Goal: Task Accomplishment & Management: Use online tool/utility

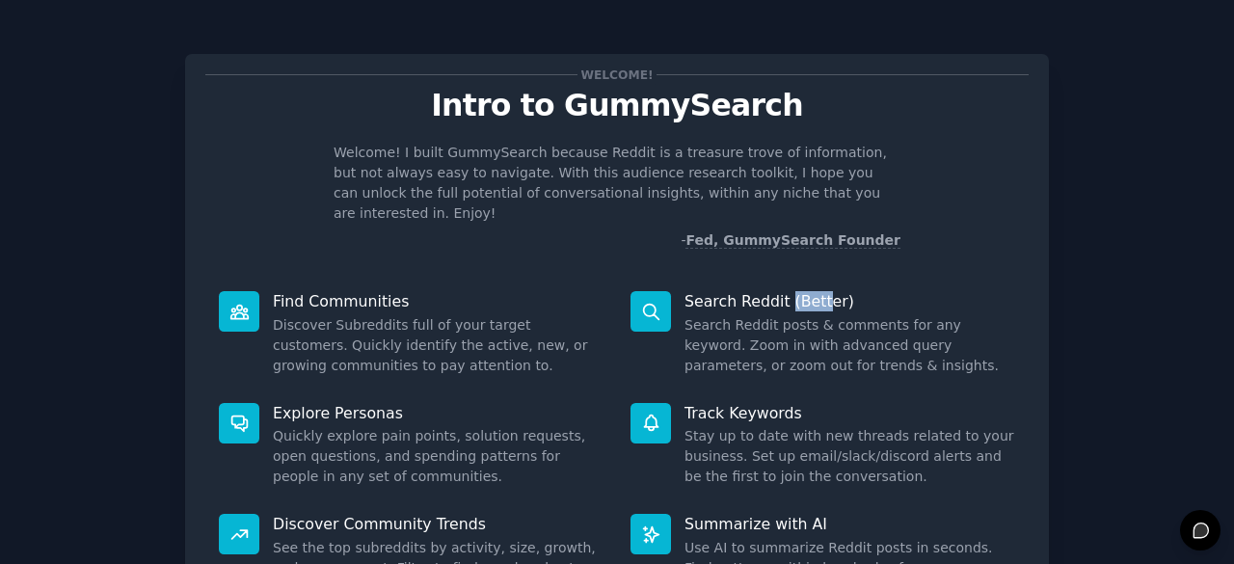
drag, startPoint x: 783, startPoint y: 279, endPoint x: 816, endPoint y: 278, distance: 32.8
click at [816, 291] on p "Search Reddit (Better)" at bounding box center [849, 301] width 331 height 20
click at [810, 315] on dd "Search Reddit posts & comments for any keyword. Zoom in with advanced query par…" at bounding box center [849, 345] width 331 height 61
click at [652, 304] on icon at bounding box center [650, 311] width 15 height 15
click at [740, 291] on p "Search Reddit (Better)" at bounding box center [849, 301] width 331 height 20
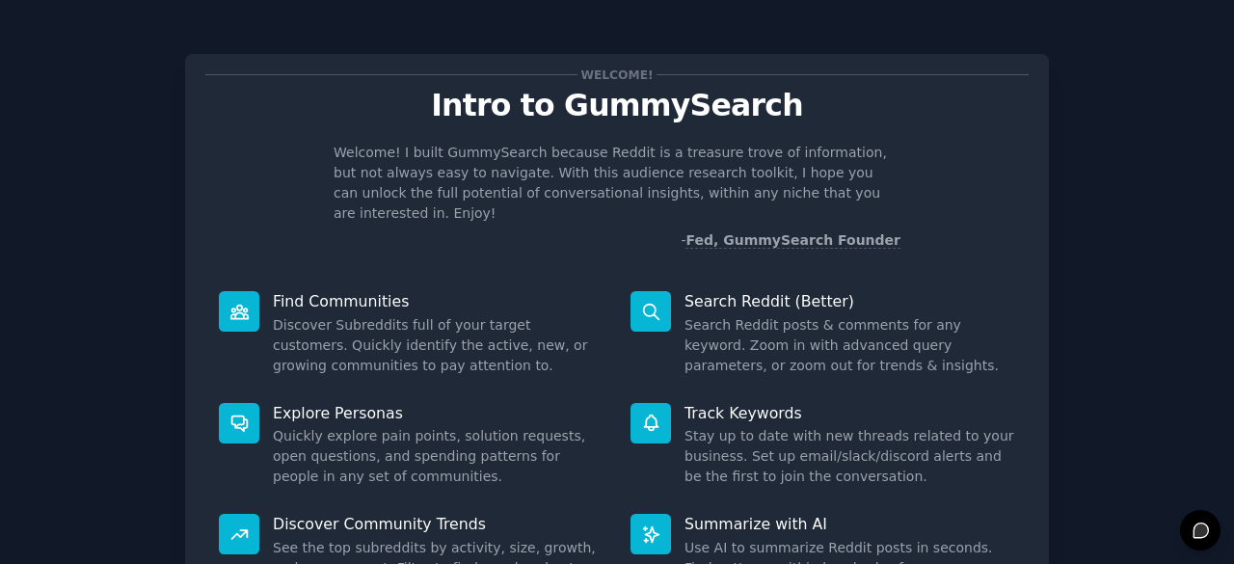
drag, startPoint x: 717, startPoint y: 330, endPoint x: 638, endPoint y: 308, distance: 82.1
click at [712, 331] on dd "Search Reddit posts & comments for any keyword. Zoom in with advanced query par…" at bounding box center [849, 345] width 331 height 61
click at [630, 300] on div at bounding box center [650, 311] width 40 height 40
click at [685, 291] on p "Search Reddit (Better)" at bounding box center [849, 301] width 331 height 20
click at [717, 315] on dd "Search Reddit posts & comments for any keyword. Zoom in with advanced query par…" at bounding box center [849, 345] width 331 height 61
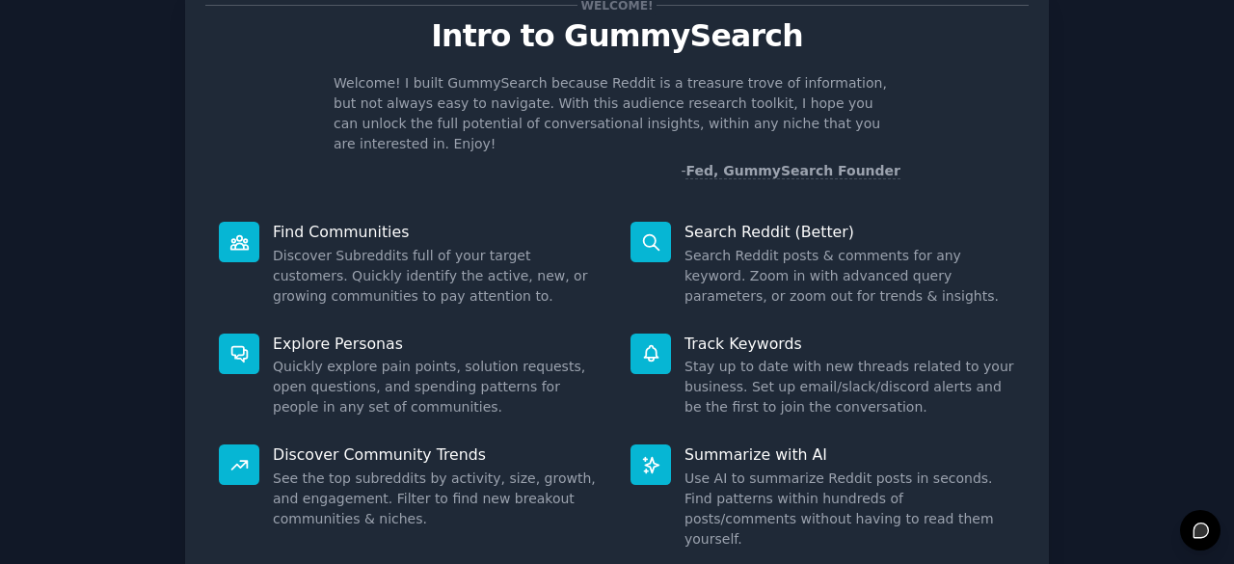
scroll to position [189, 0]
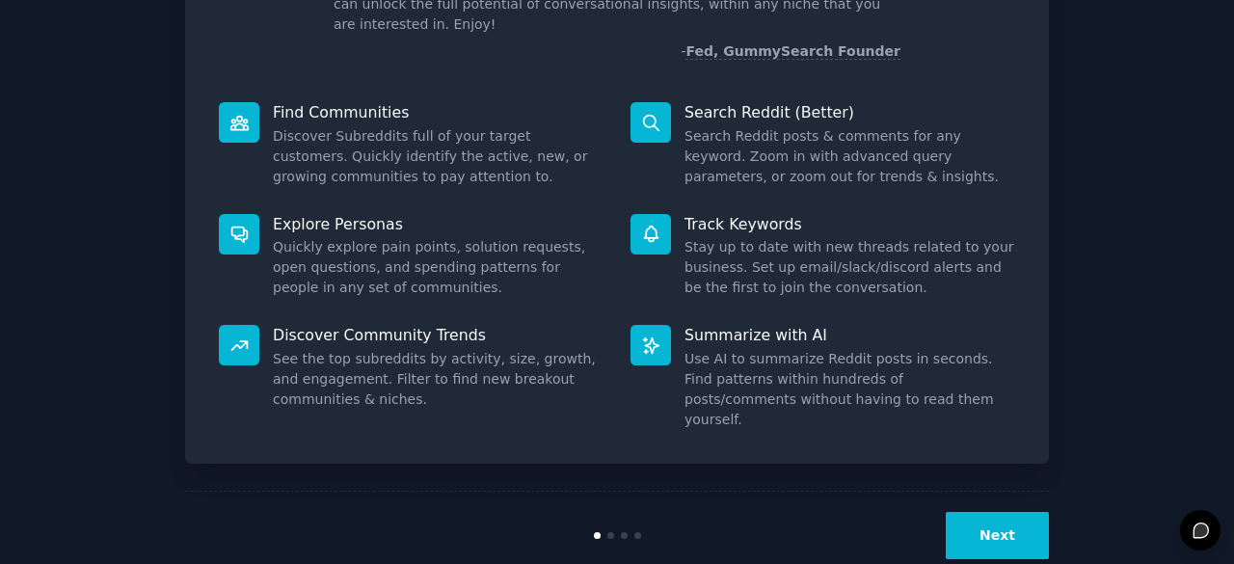
click at [999, 512] on button "Next" at bounding box center [997, 535] width 103 height 47
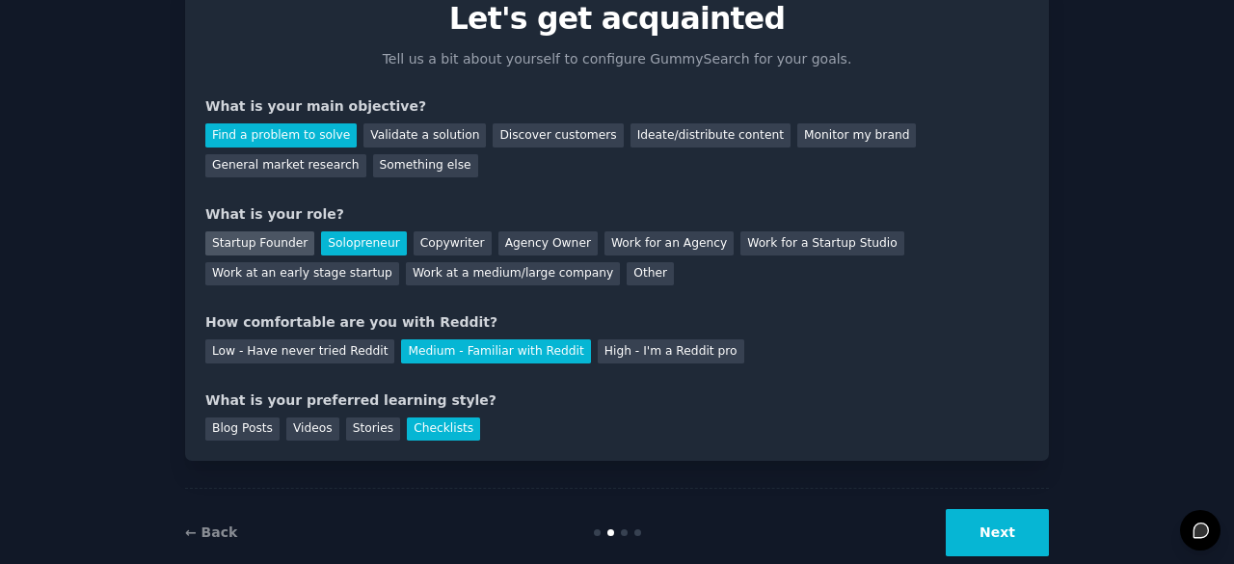
scroll to position [96, 0]
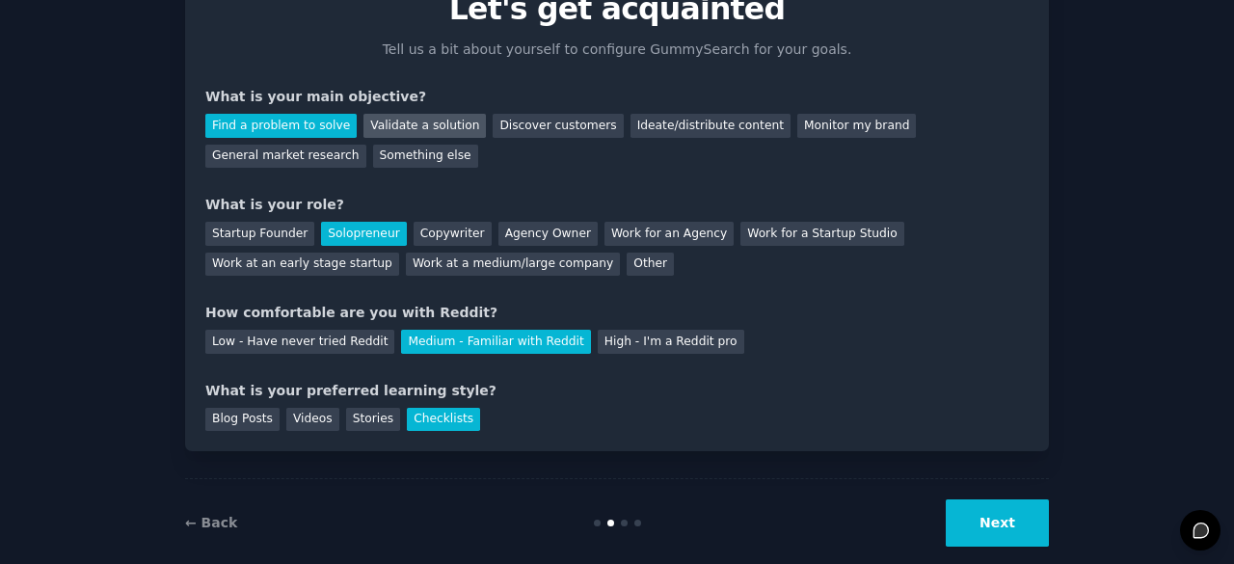
click at [418, 127] on div "Validate a solution" at bounding box center [424, 126] width 122 height 24
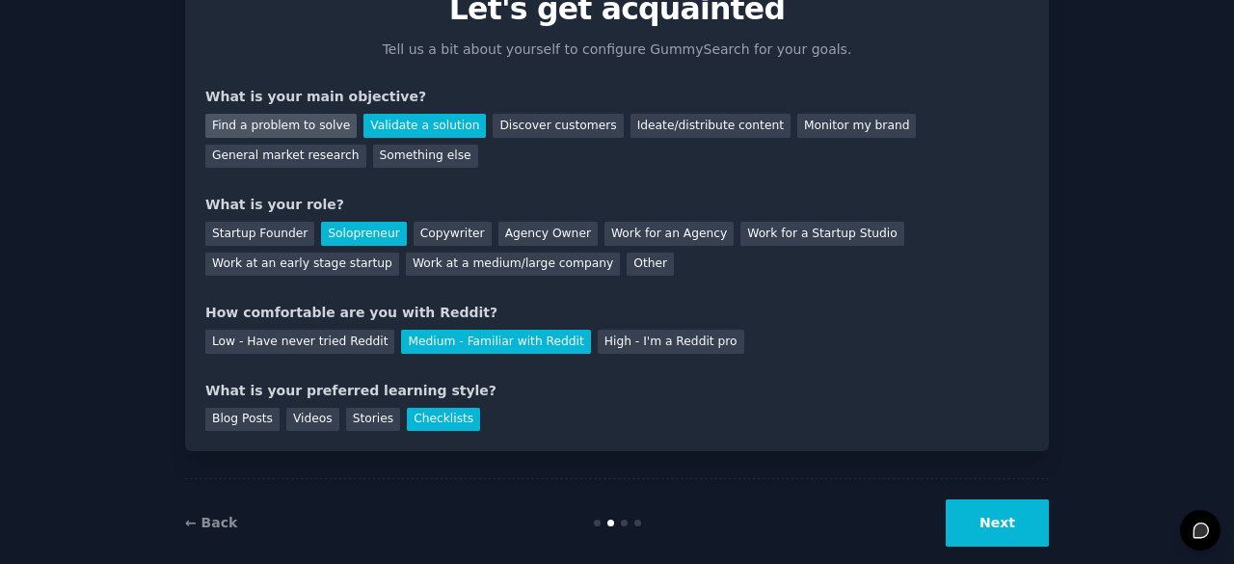
click at [289, 134] on div "Find a problem to solve" at bounding box center [280, 126] width 151 height 24
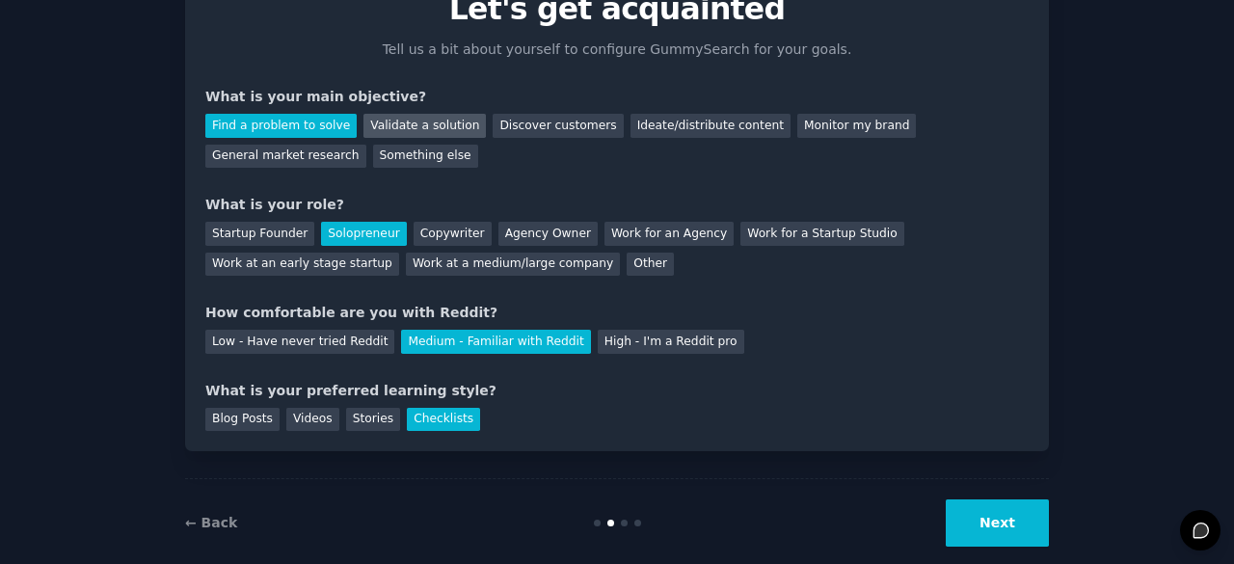
click at [389, 122] on div "Validate a solution" at bounding box center [424, 126] width 122 height 24
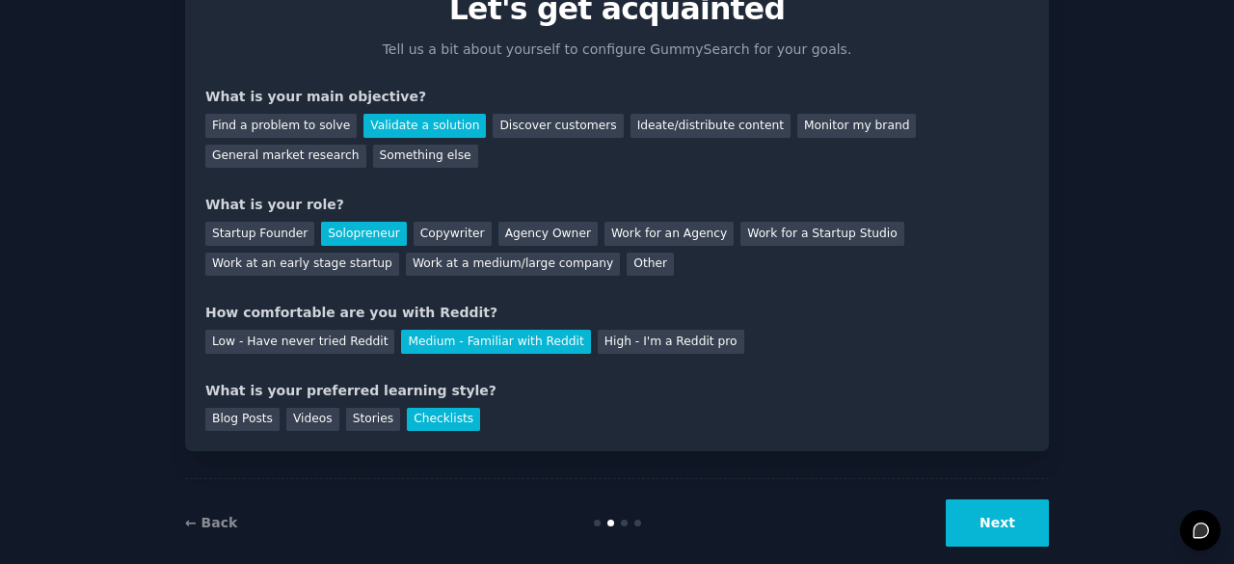
click at [995, 513] on button "Next" at bounding box center [997, 522] width 103 height 47
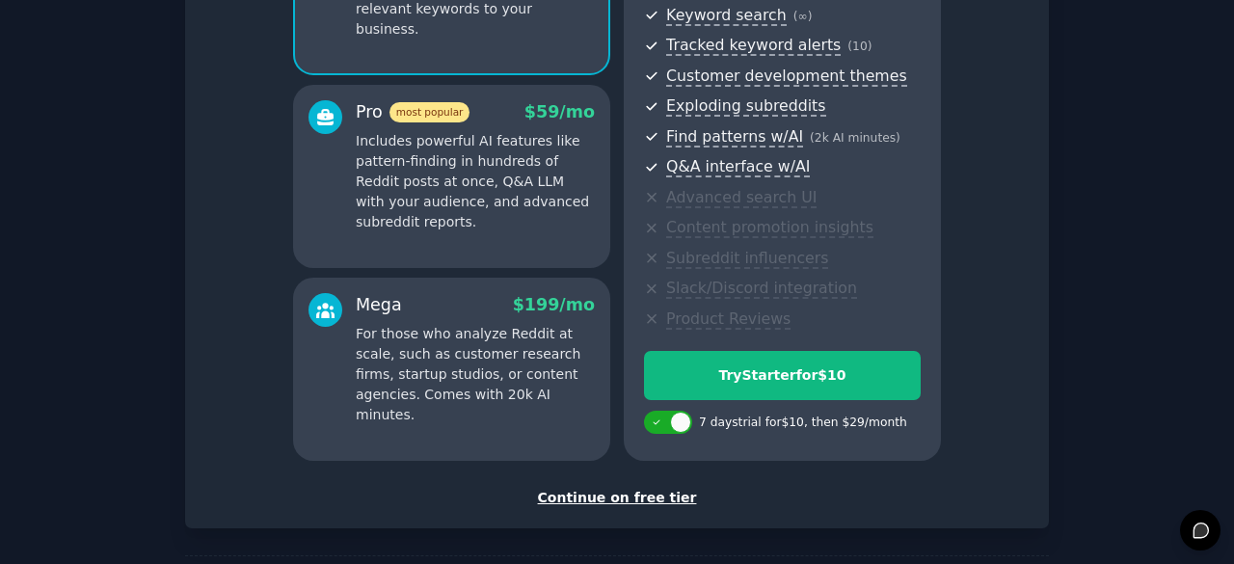
scroll to position [289, 0]
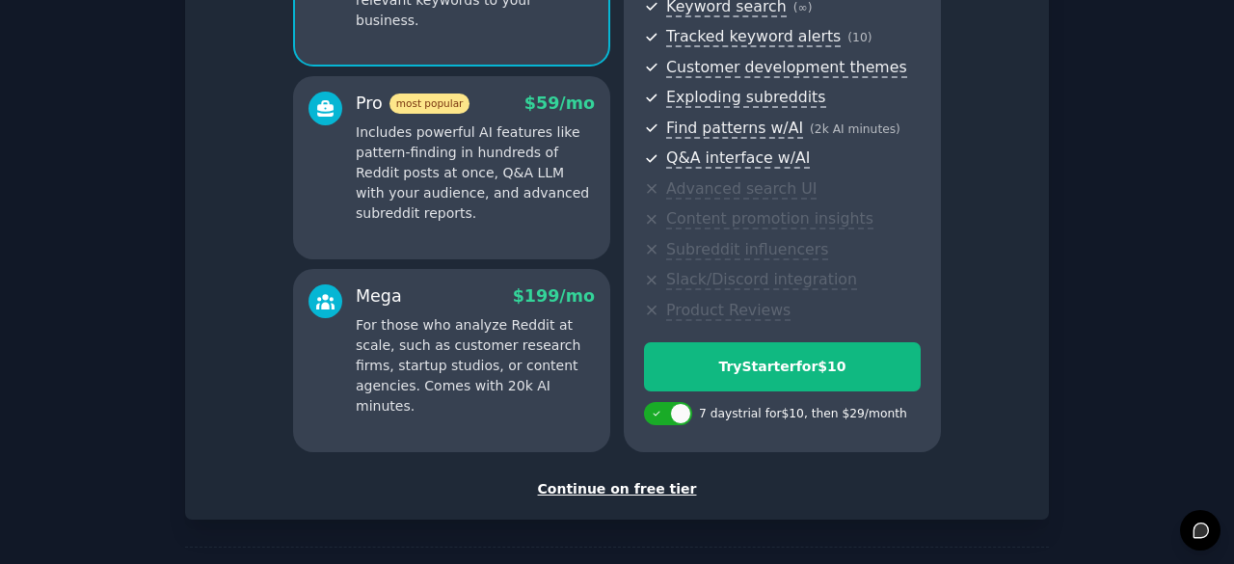
click at [623, 496] on div "Continue on free tier" at bounding box center [616, 489] width 823 height 20
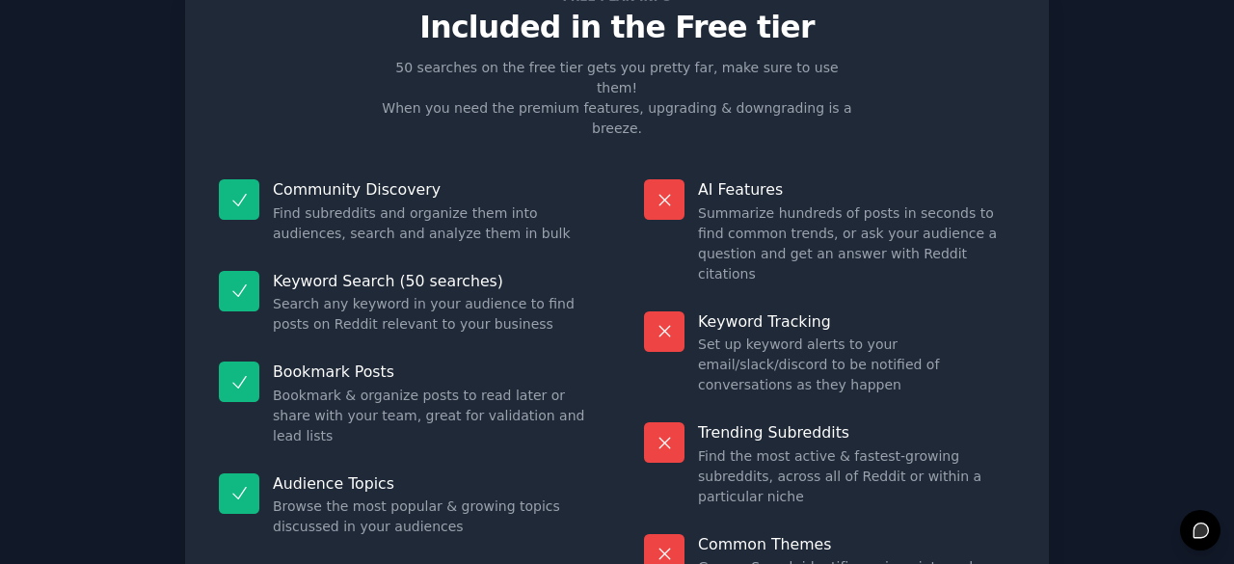
scroll to position [186, 0]
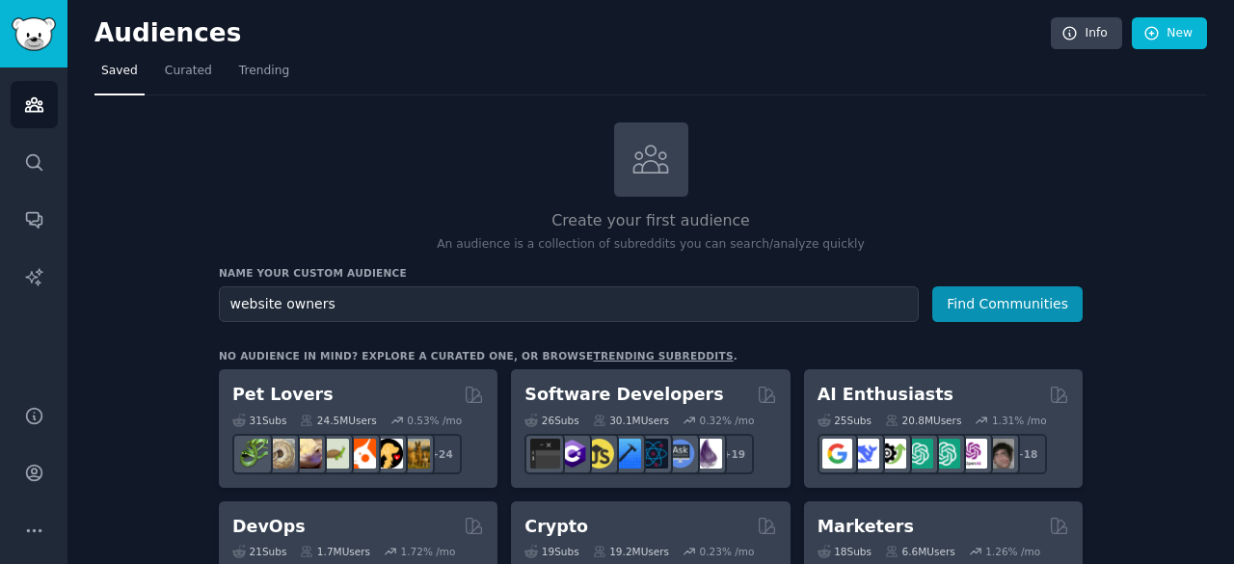
type input "website owners"
click at [1011, 283] on div "Name your custom audience Audience Name website owners Find Communities" at bounding box center [651, 294] width 864 height 56
click at [1011, 286] on button "Find Communities" at bounding box center [1007, 304] width 150 height 36
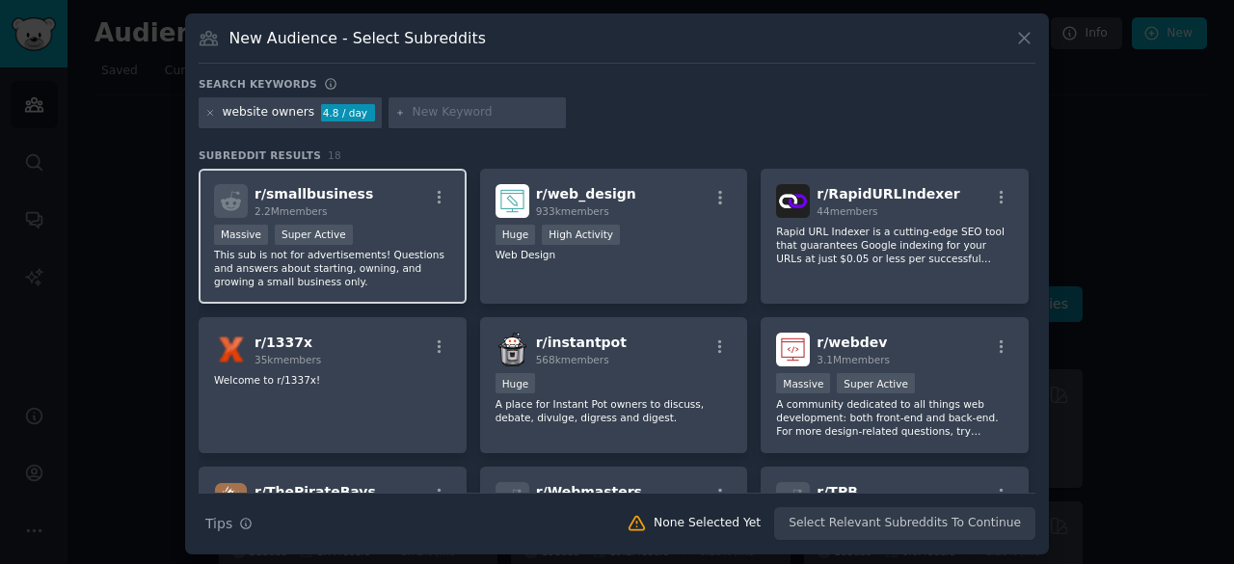
click at [411, 245] on div ">= 95th percentile for submissions / day Massive Super Active" at bounding box center [332, 237] width 237 height 24
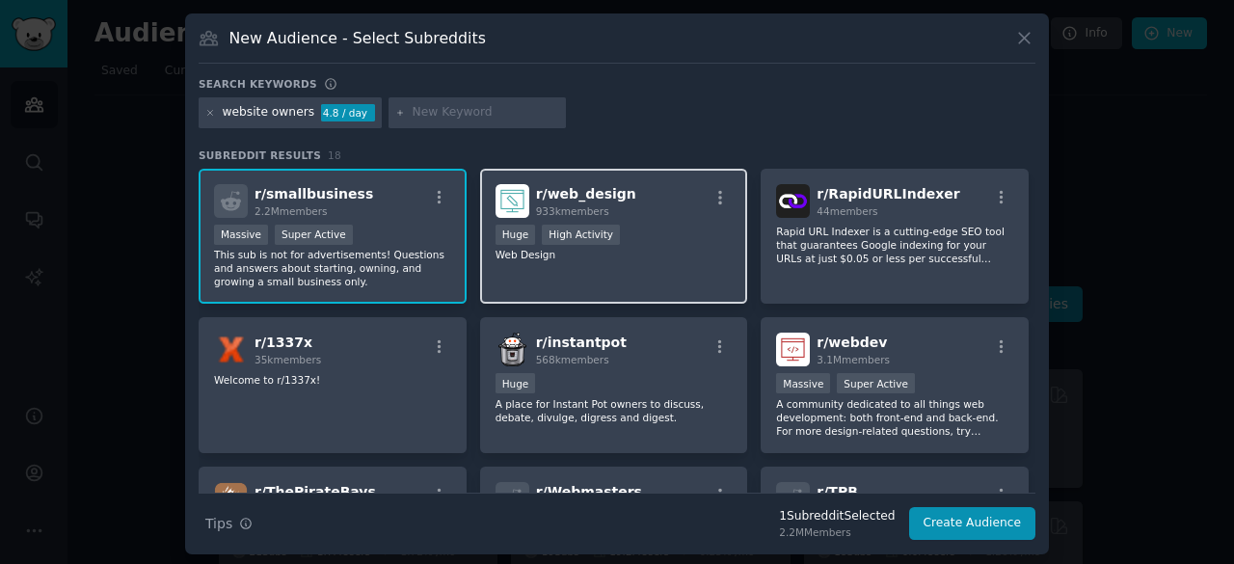
click at [655, 268] on div "r/ web_design 933k members Huge High Activity Web Design" at bounding box center [614, 237] width 268 height 136
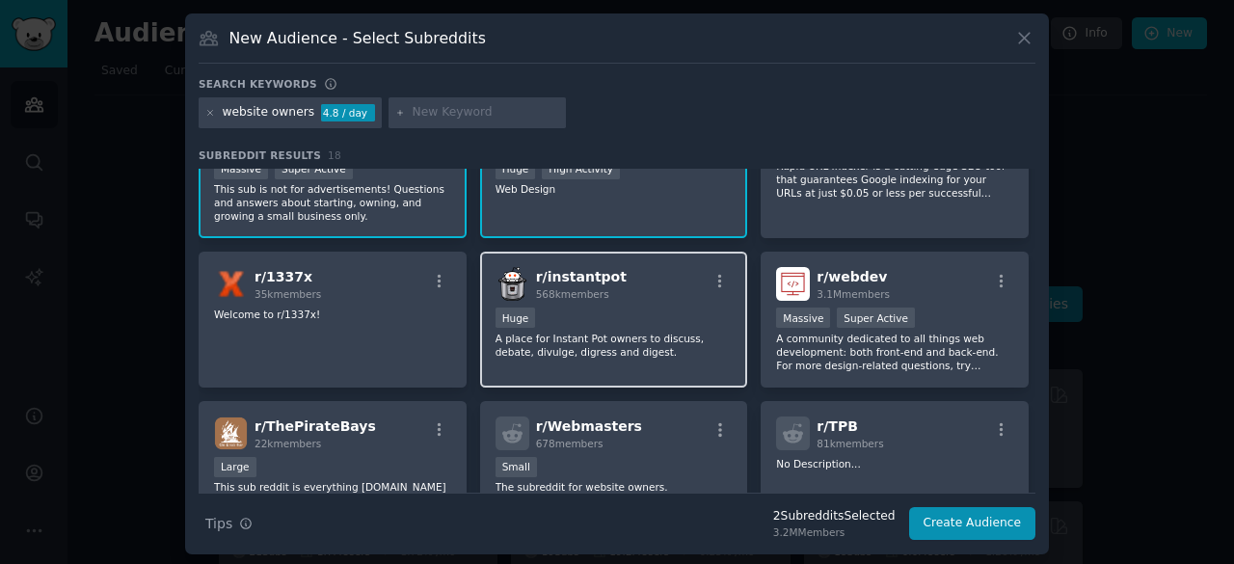
scroll to position [96, 0]
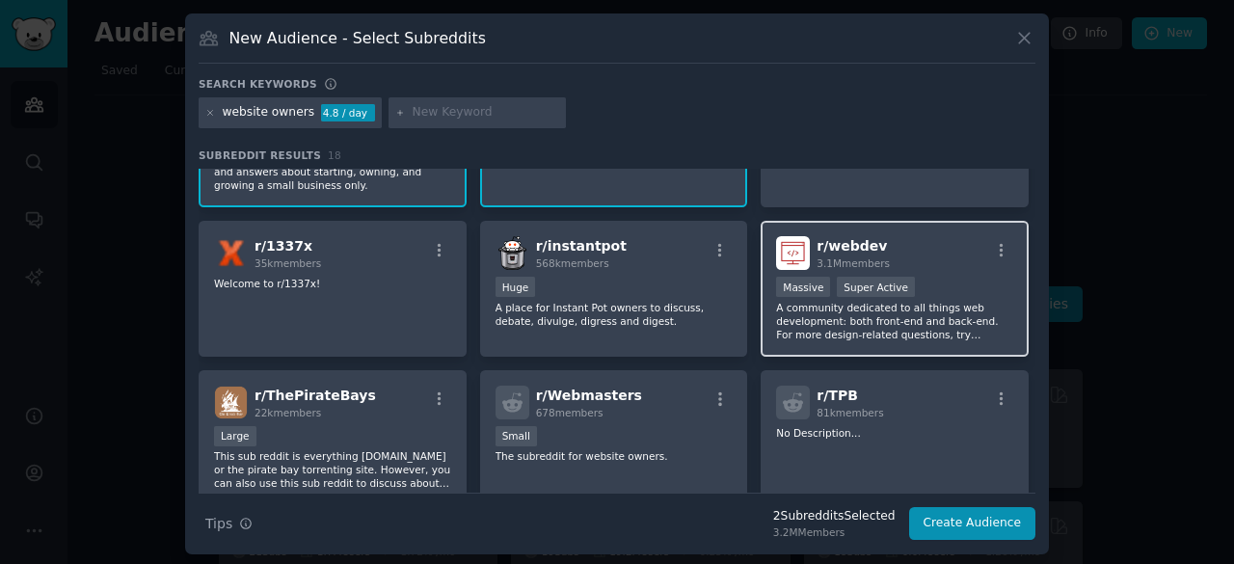
click at [883, 311] on p "A community dedicated to all things web development: both front-end and back-en…" at bounding box center [894, 321] width 237 height 40
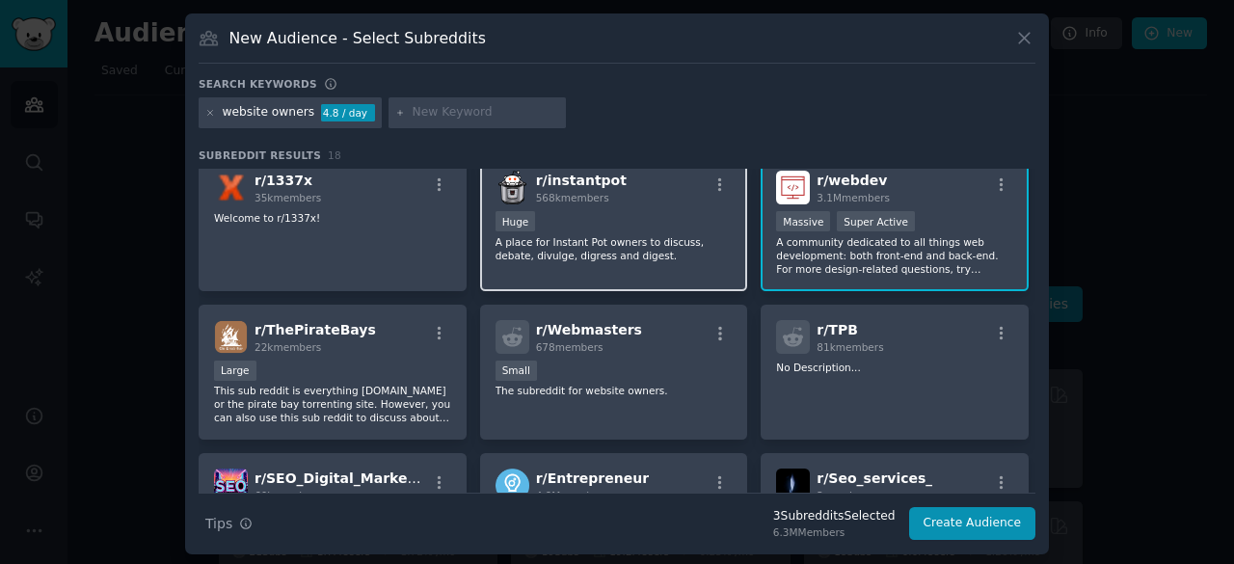
scroll to position [193, 0]
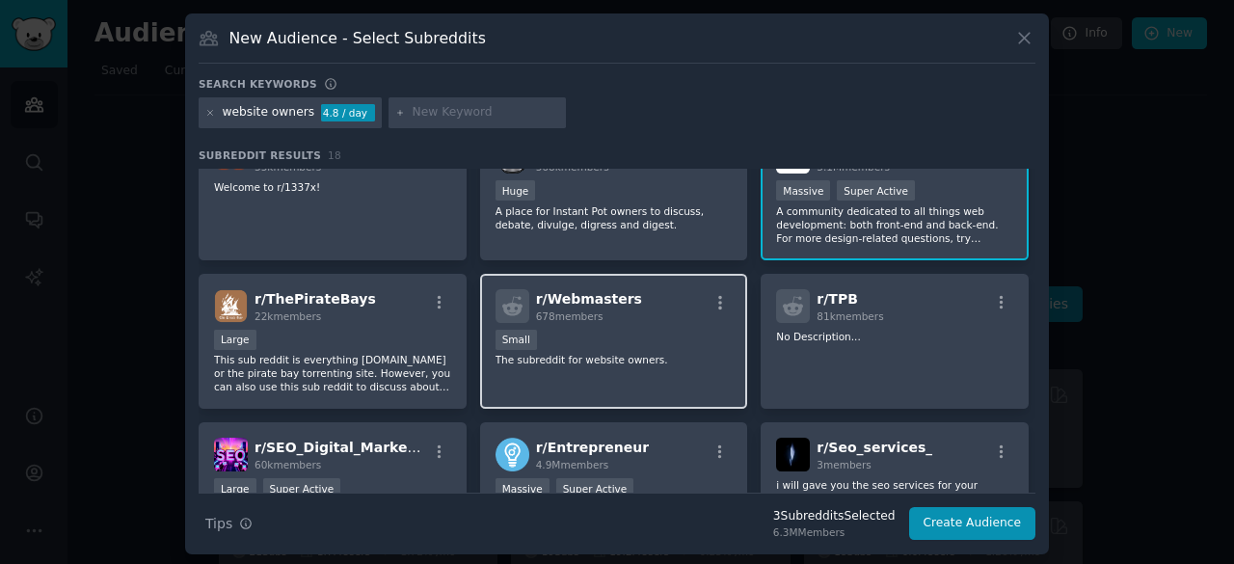
click at [602, 379] on div "r/ Webmasters 678 members Small The subreddit for website owners." at bounding box center [614, 342] width 268 height 136
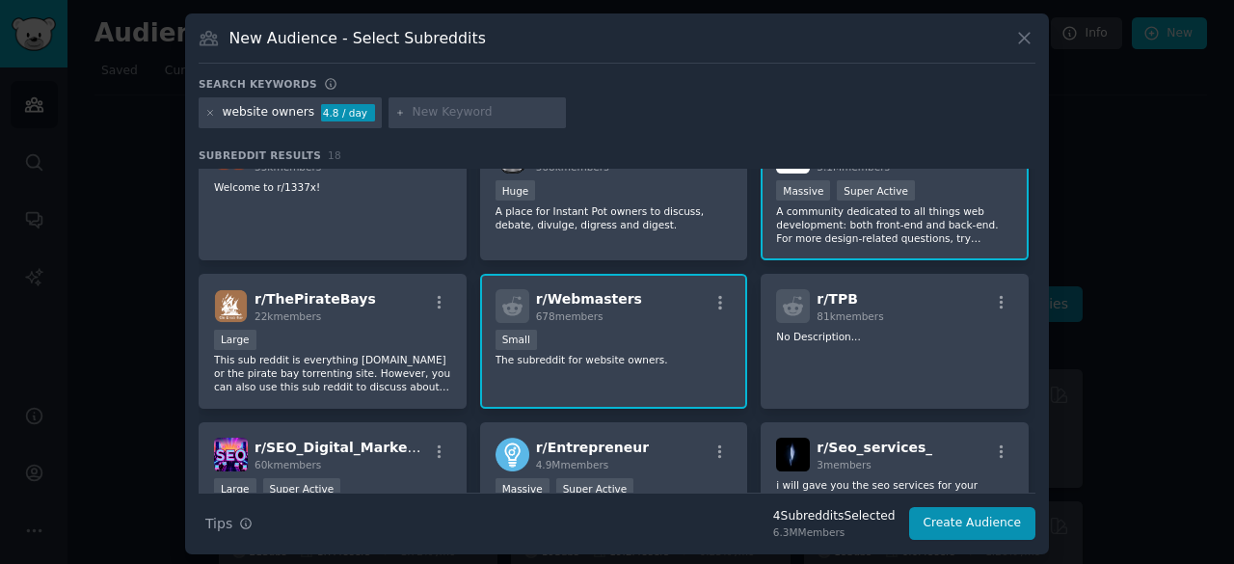
scroll to position [289, 0]
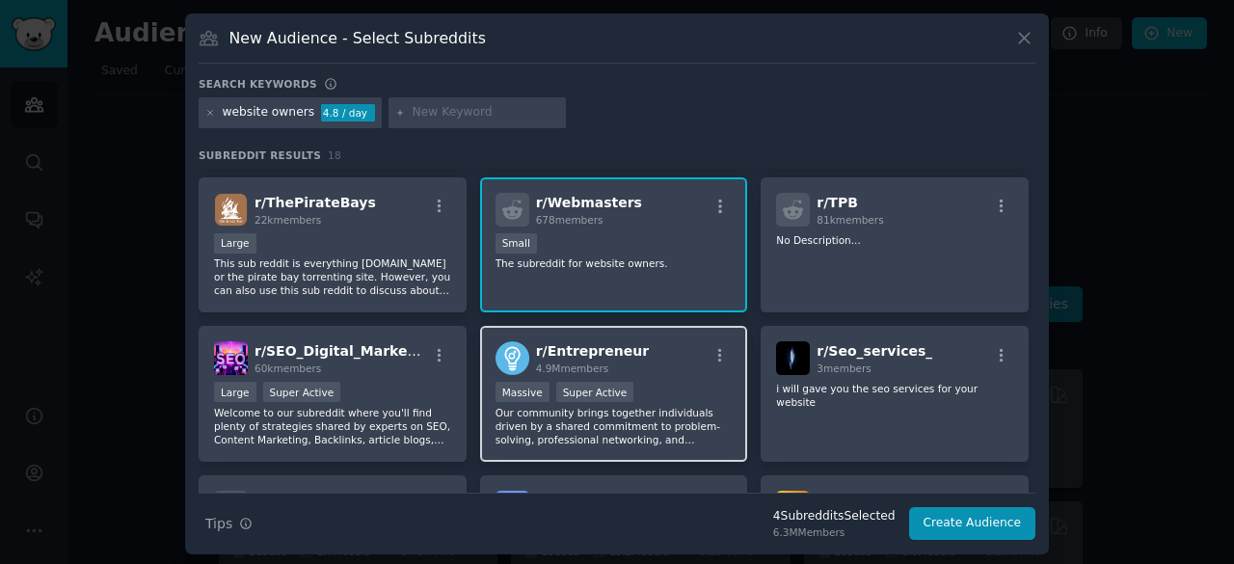
click at [703, 420] on p "Our community brings together individuals driven by a shared commitment to prob…" at bounding box center [613, 426] width 237 height 40
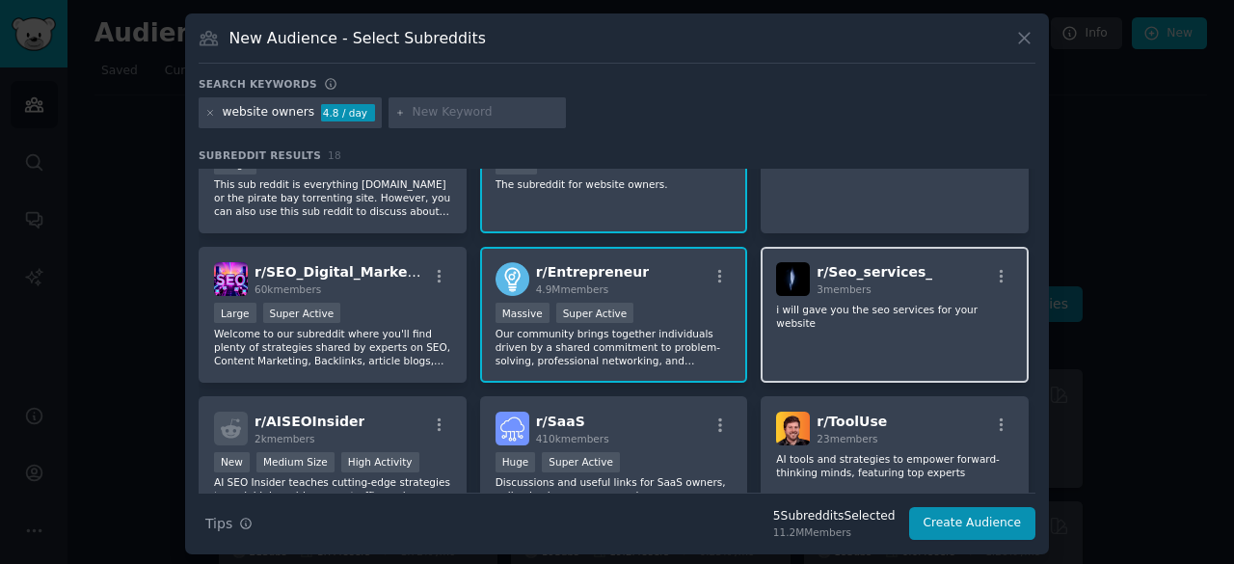
scroll to position [482, 0]
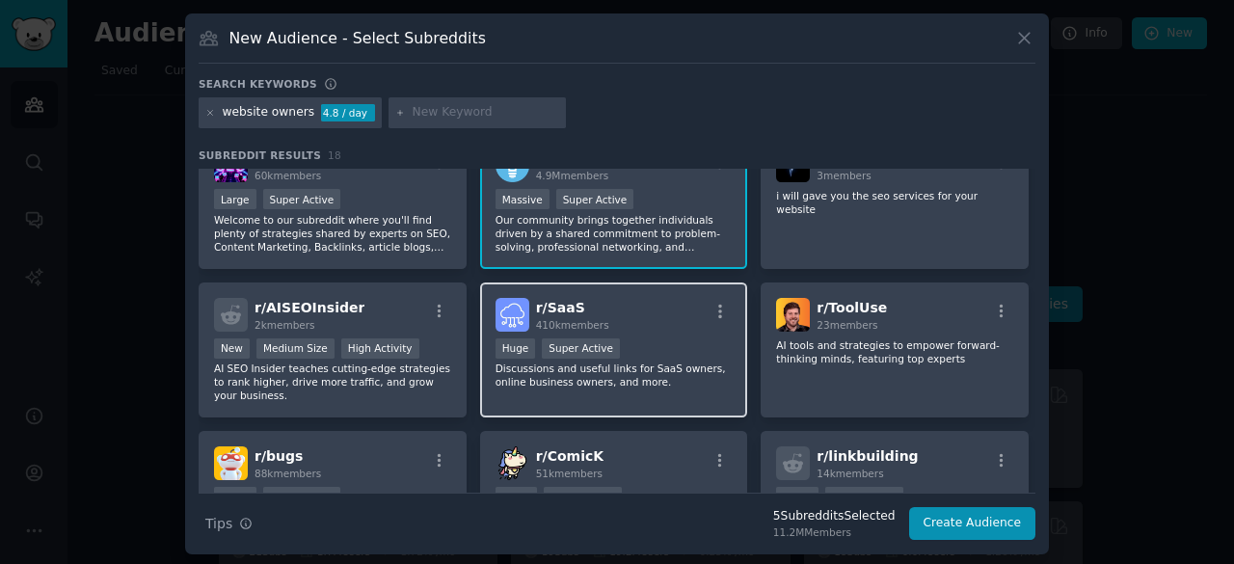
click at [607, 371] on p "Discussions and useful links for SaaS owners, online business owners, and more." at bounding box center [613, 375] width 237 height 27
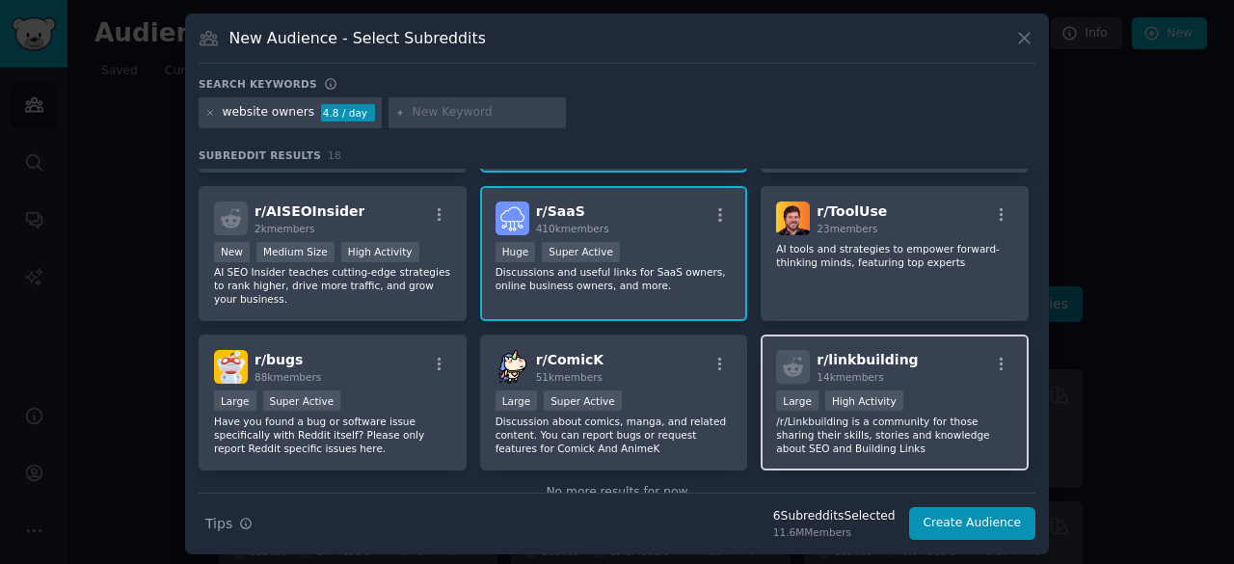
scroll to position [624, 0]
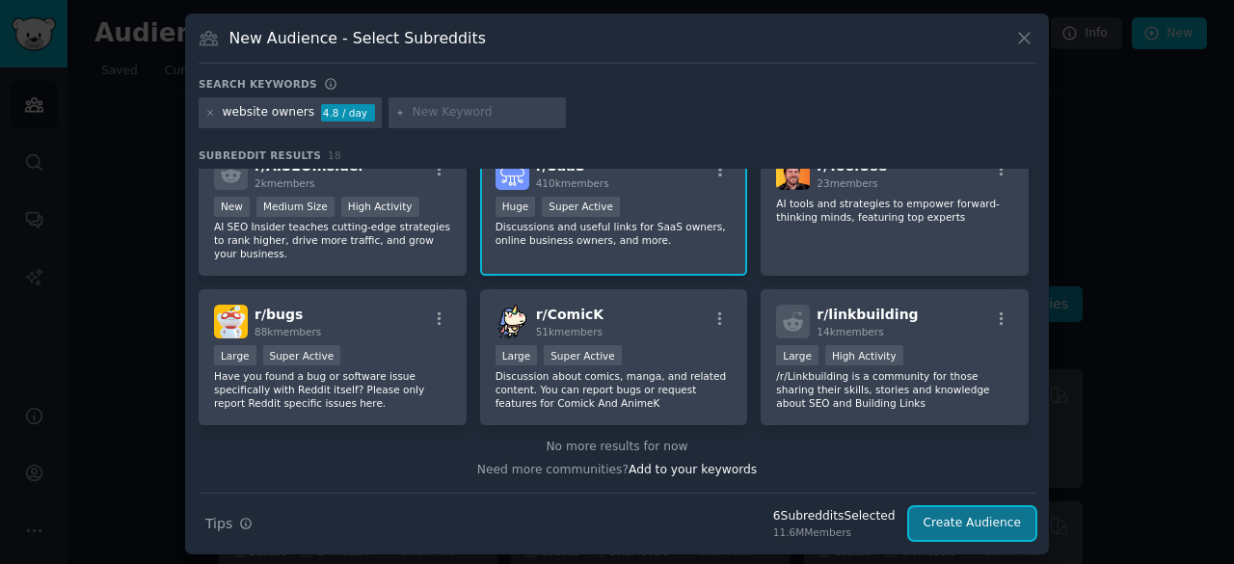
click at [966, 519] on button "Create Audience" at bounding box center [972, 523] width 127 height 33
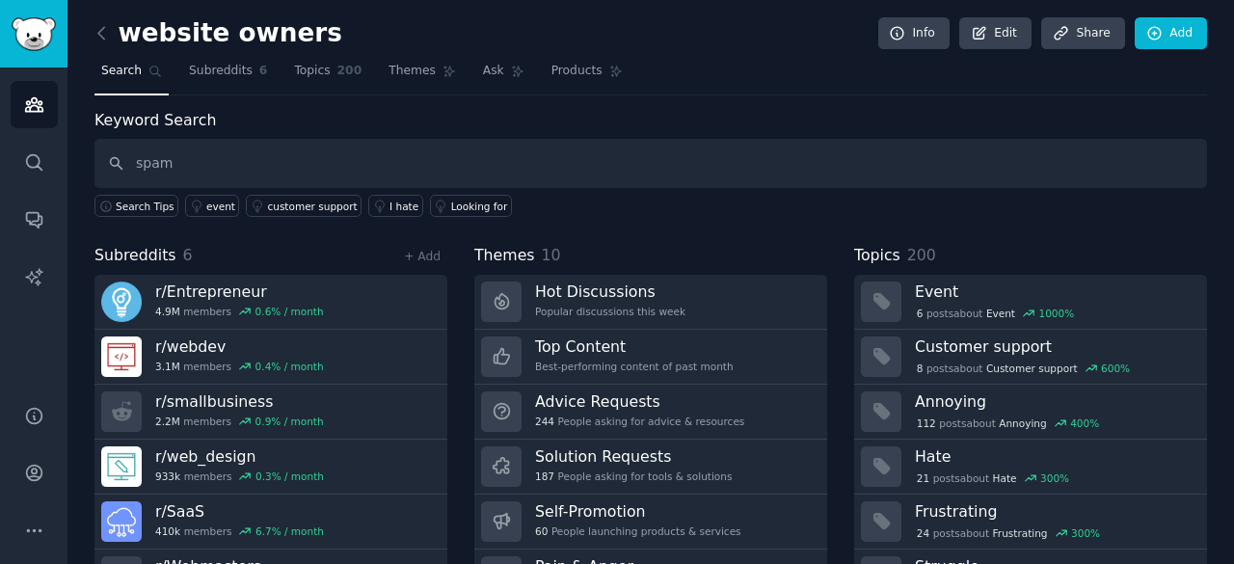
type input "spam"
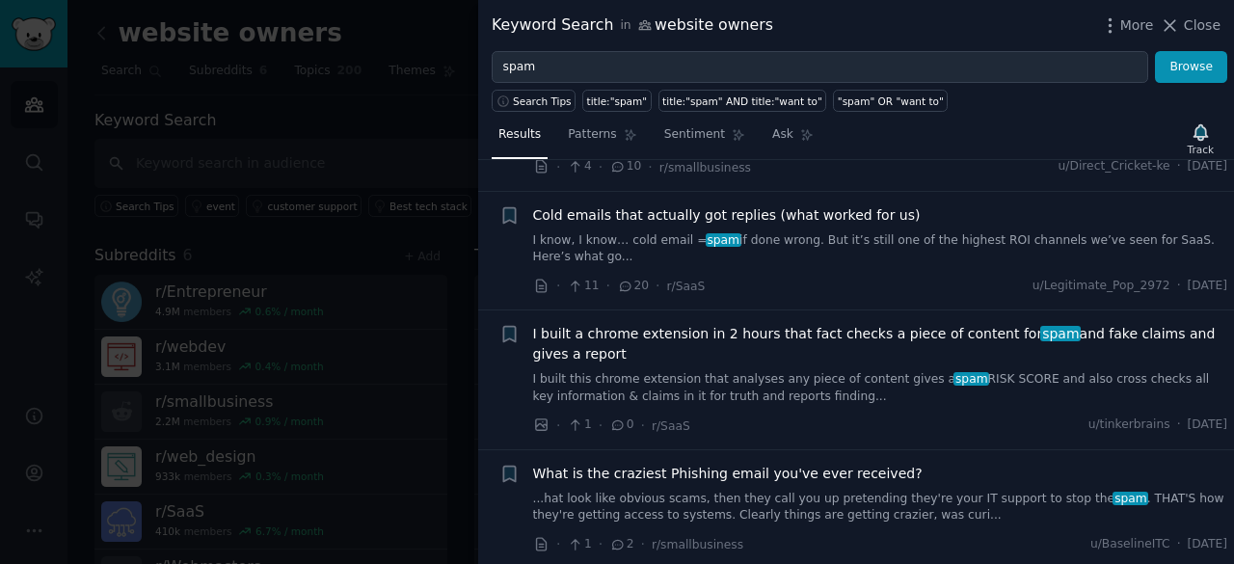
scroll to position [2988, 0]
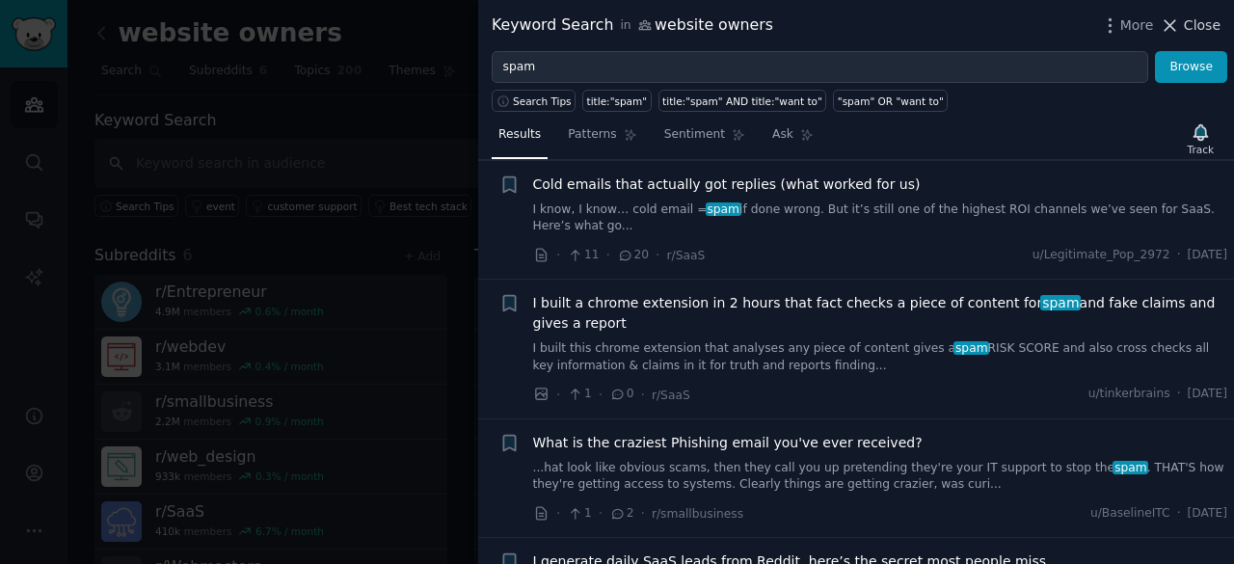
click at [1193, 21] on span "Close" at bounding box center [1202, 25] width 37 height 20
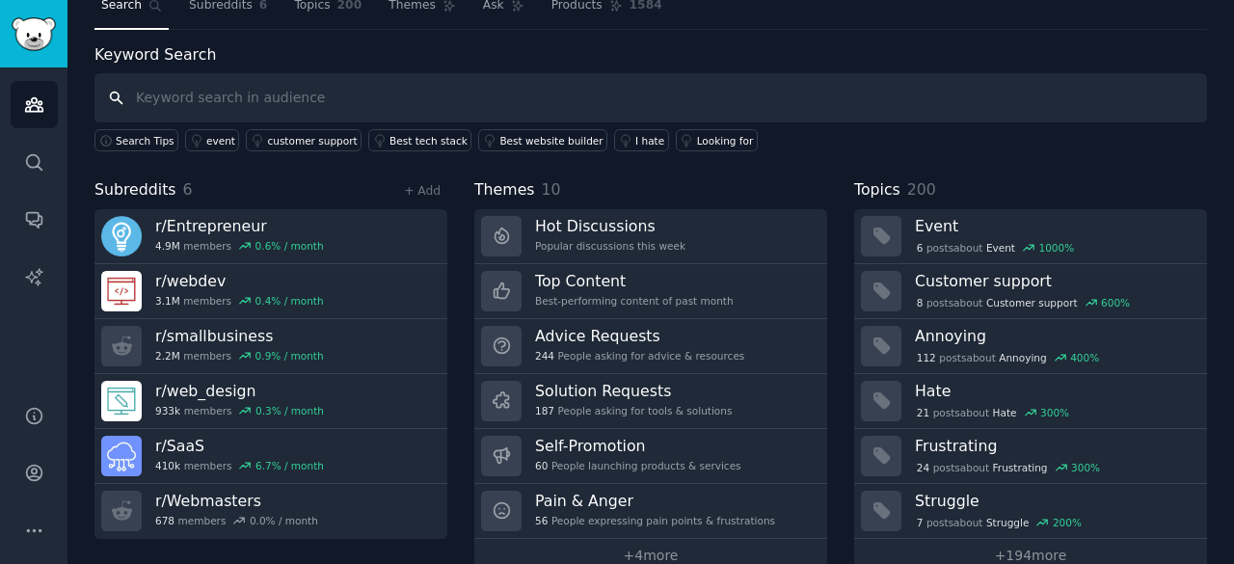
scroll to position [96, 0]
